Goal: Obtain resource: Download file/media

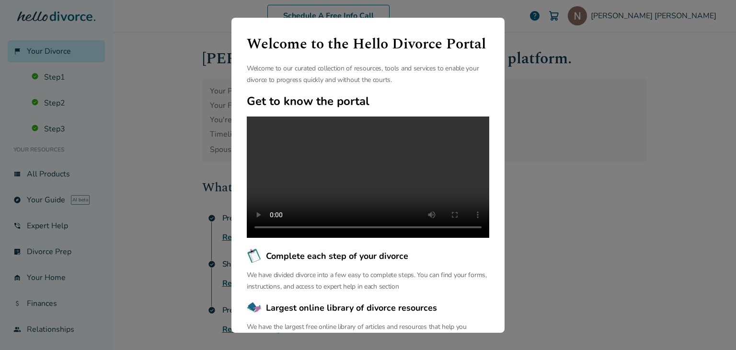
click at [546, 198] on div "Welcome to the Hello Divorce Portal Welcome to our curated collection of resour…" at bounding box center [368, 175] width 736 height 350
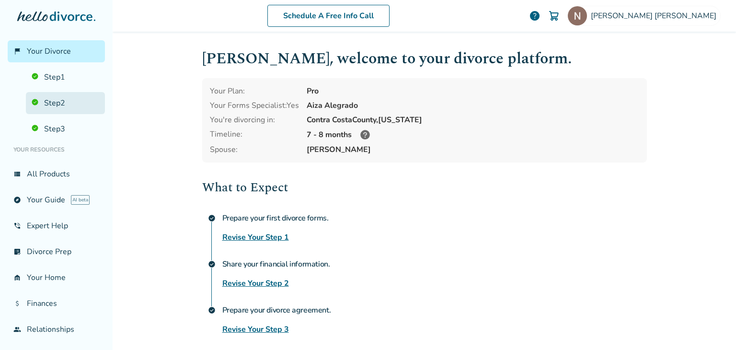
click at [75, 99] on link "Step 2" at bounding box center [65, 103] width 79 height 22
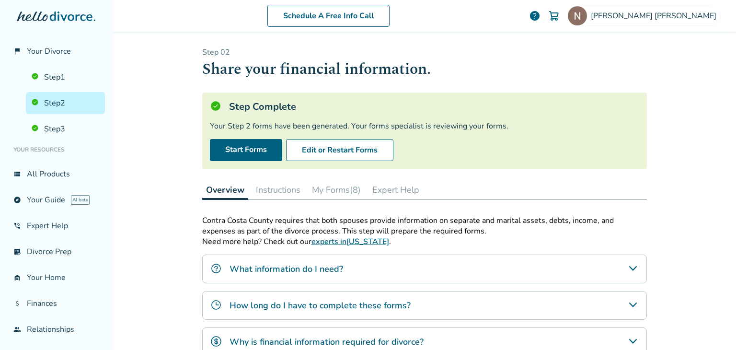
click at [337, 190] on button "My Forms (8)" at bounding box center [336, 189] width 57 height 19
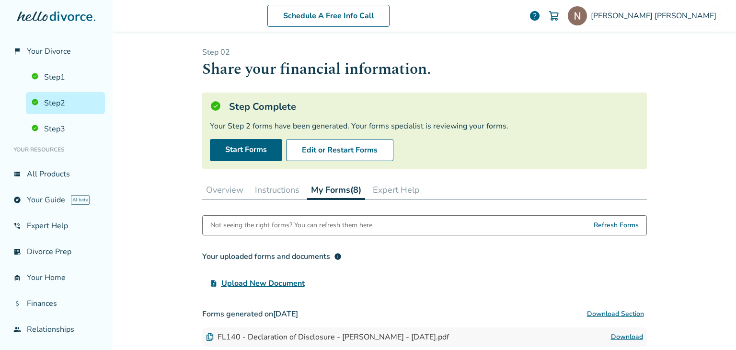
scroll to position [92, 0]
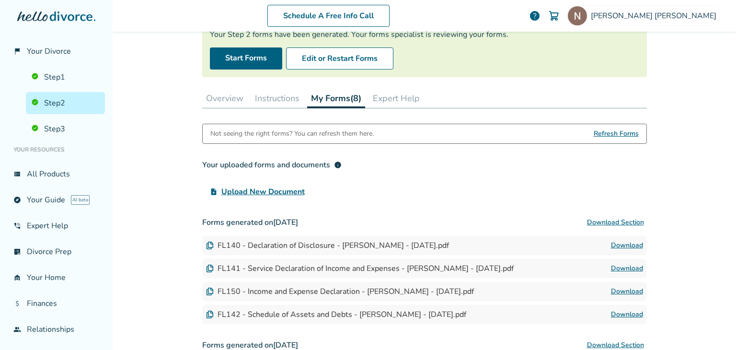
click at [619, 242] on link "Download" at bounding box center [627, 246] width 32 height 12
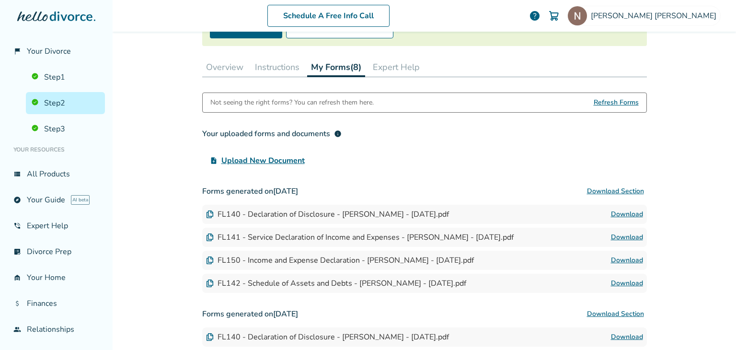
scroll to position [123, 0]
click at [612, 280] on link "Download" at bounding box center [627, 284] width 32 height 12
